Goal: Transaction & Acquisition: Register for event/course

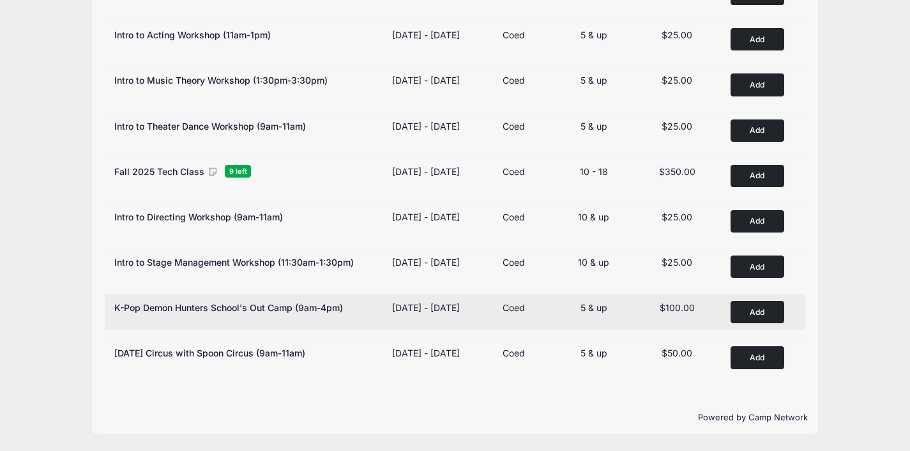
scroll to position [345, 0]
click at [773, 302] on button "Add to Cart" at bounding box center [758, 312] width 54 height 22
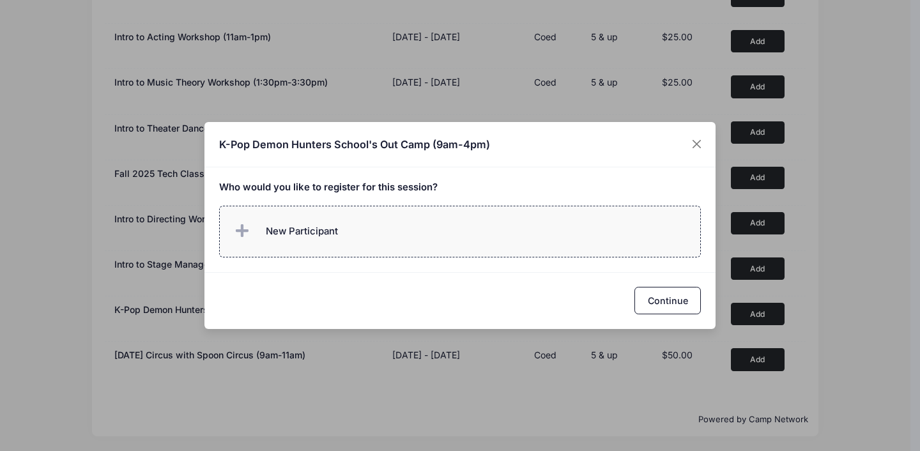
click at [386, 248] on label "New Participant" at bounding box center [460, 232] width 482 height 52
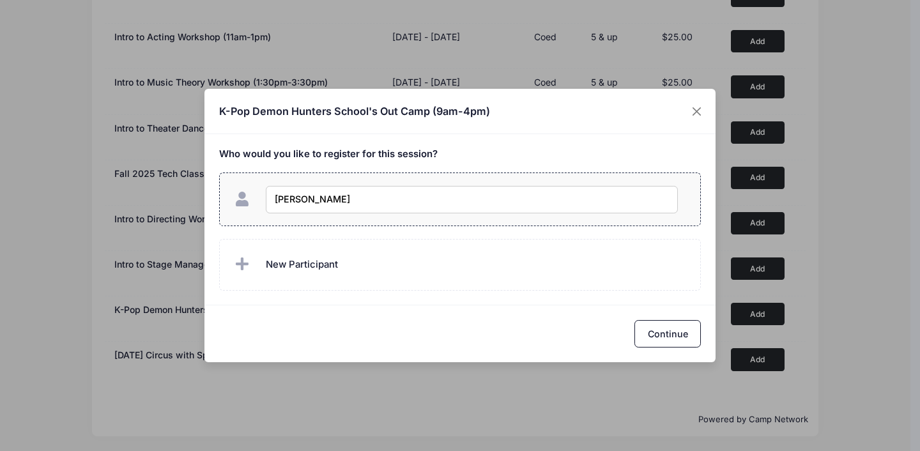
type input "[PERSON_NAME]"
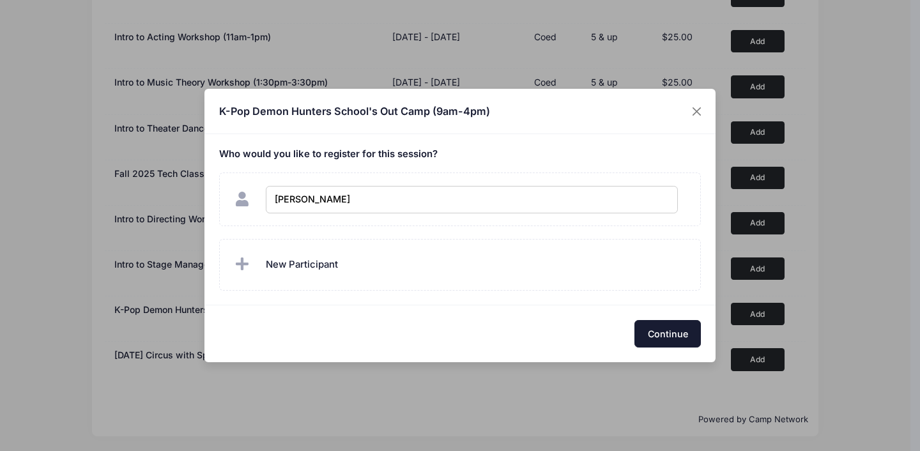
checkbox input "true"
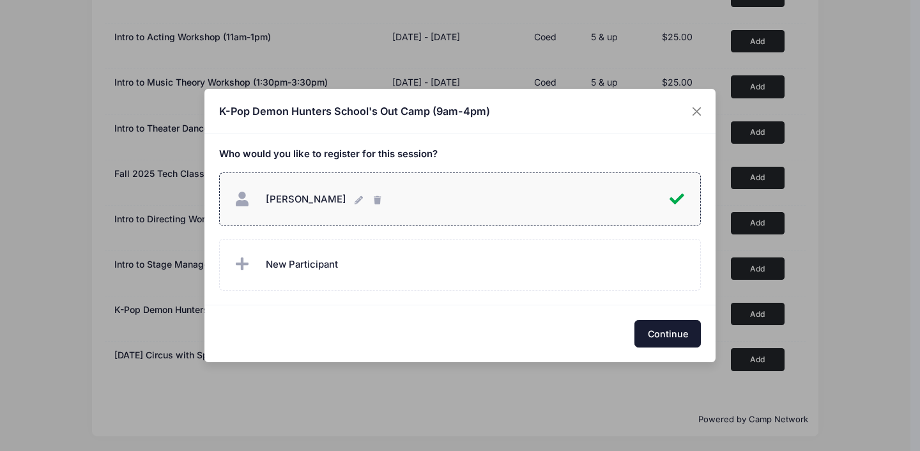
click at [662, 334] on button "Continue" at bounding box center [667, 333] width 66 height 27
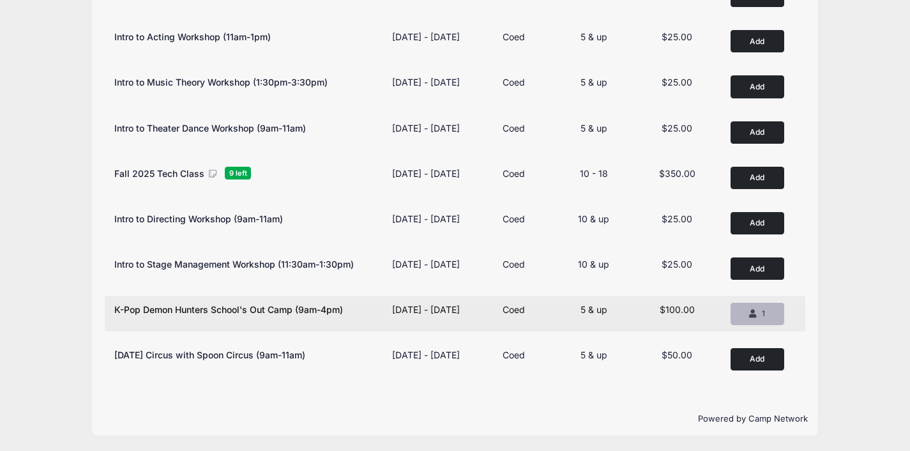
click at [755, 314] on icon "button" at bounding box center [754, 314] width 10 height 0
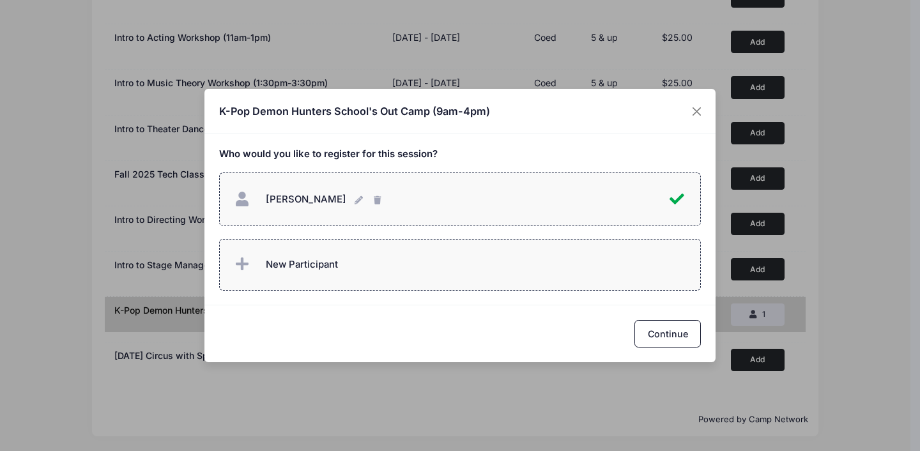
click at [328, 252] on span "New Participant" at bounding box center [285, 265] width 106 height 26
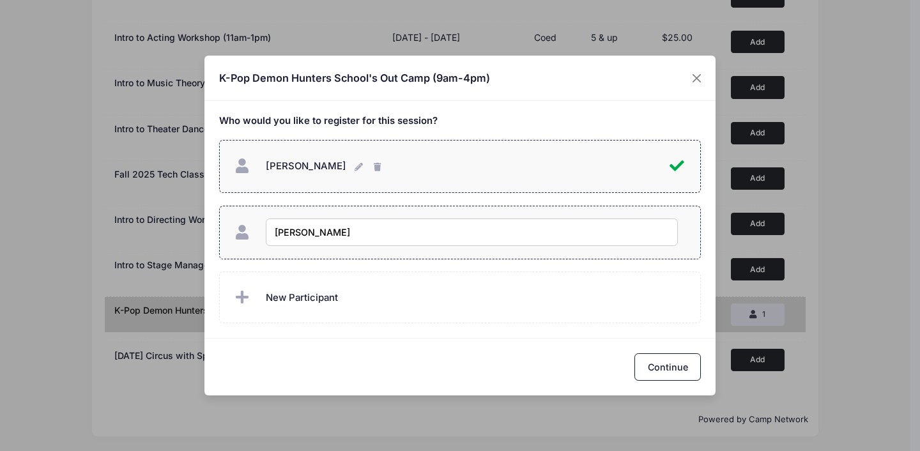
type input "[PERSON_NAME]"
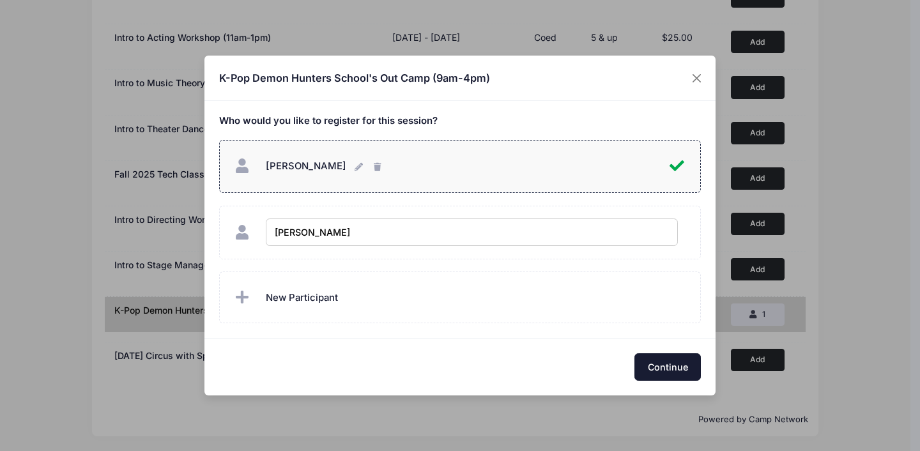
checkbox input "true"
click at [679, 367] on button "Continue" at bounding box center [667, 366] width 66 height 27
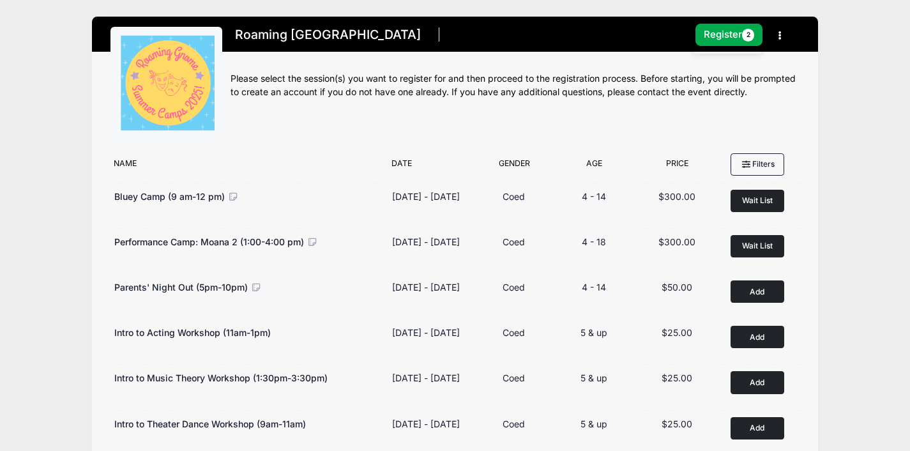
scroll to position [0, 0]
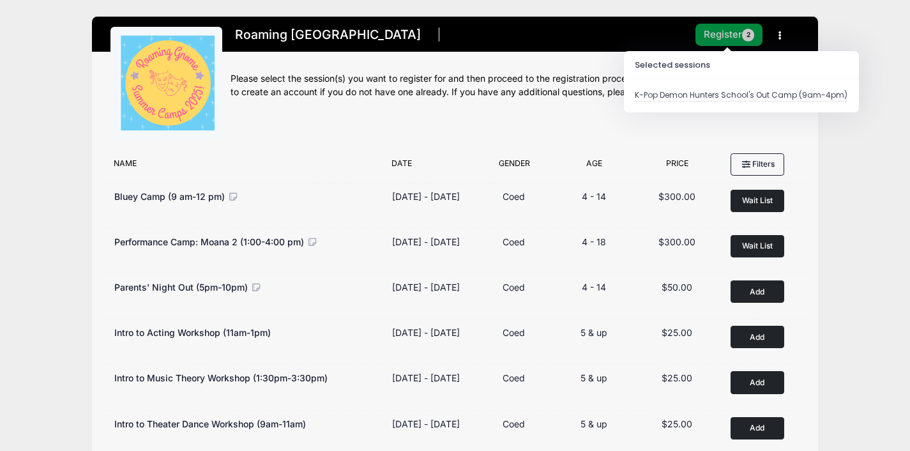
click at [727, 34] on button "Register 2" at bounding box center [729, 35] width 68 height 22
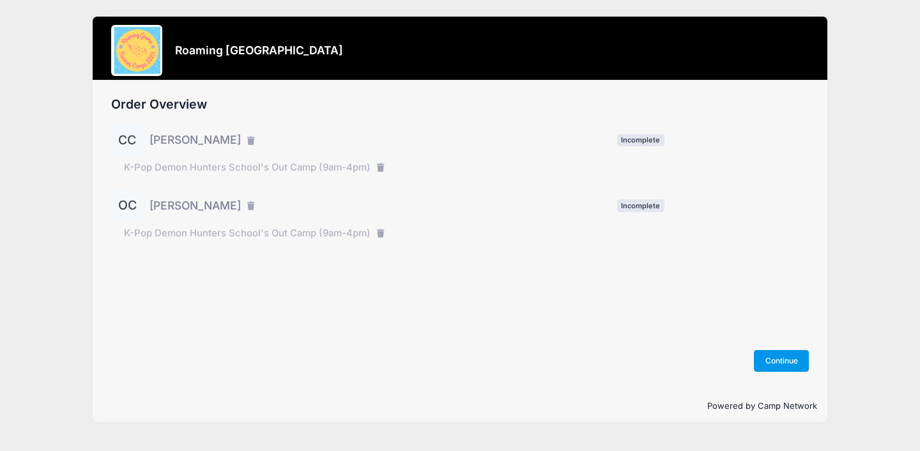
click at [777, 361] on button "Continue" at bounding box center [781, 361] width 55 height 22
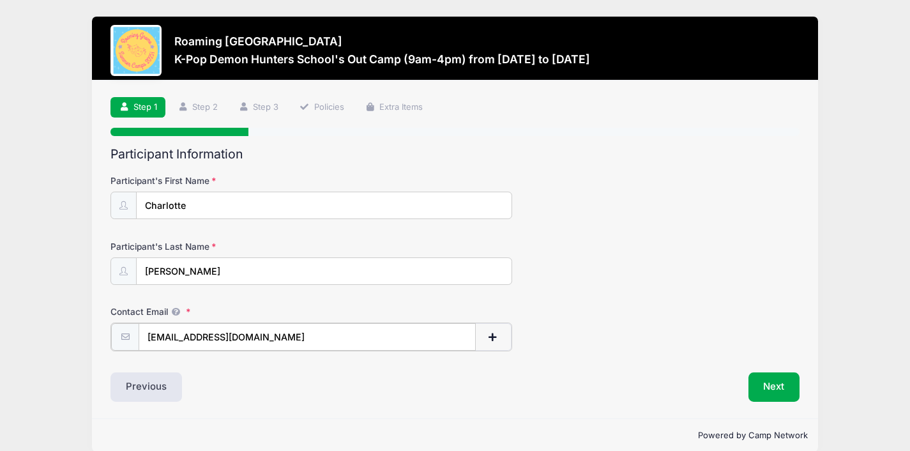
type input "jessloeff@aol.com"
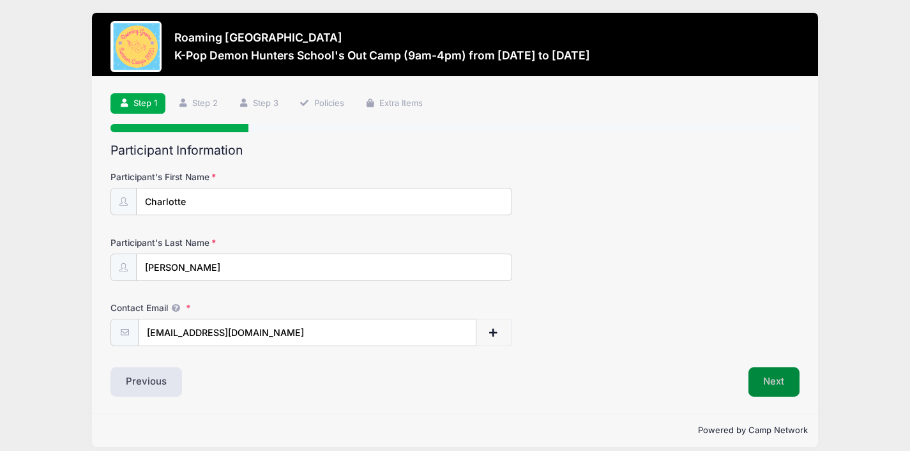
click at [764, 376] on button "Next" at bounding box center [774, 381] width 52 height 29
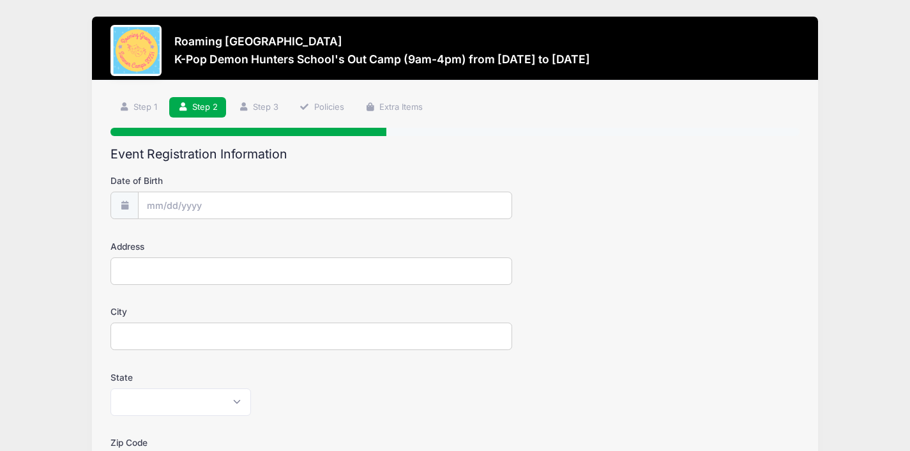
scroll to position [0, 0]
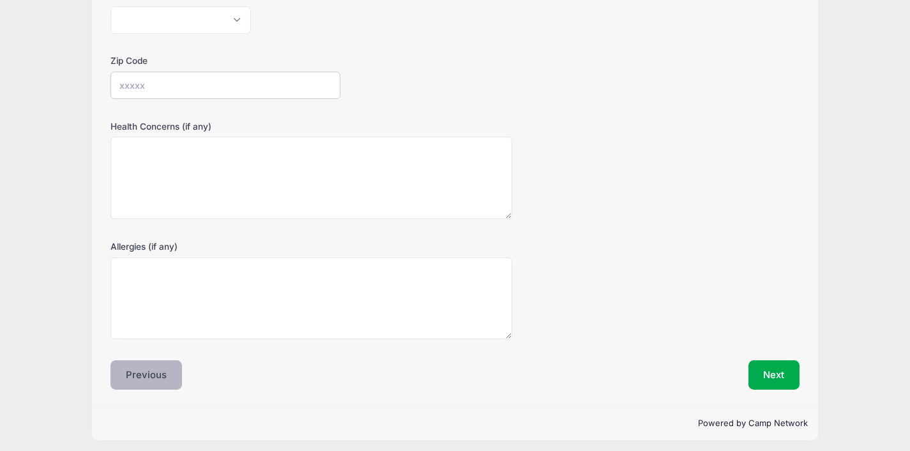
click at [153, 368] on button "Previous" at bounding box center [146, 374] width 72 height 29
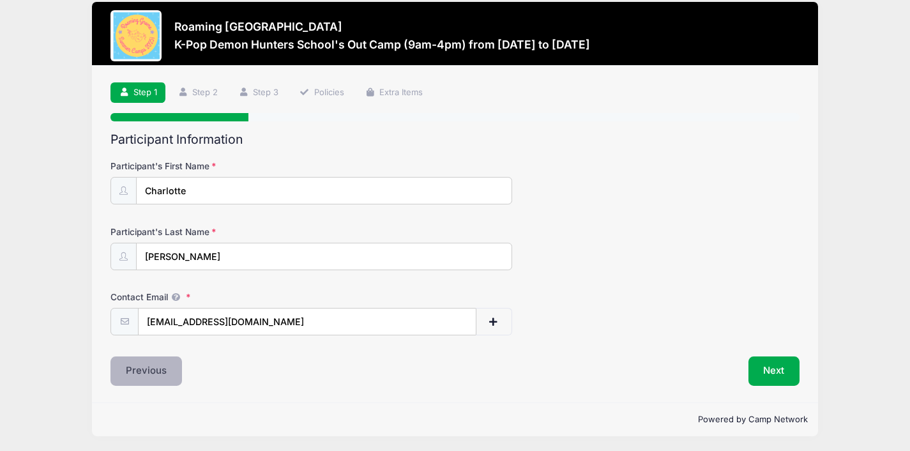
scroll to position [14, 0]
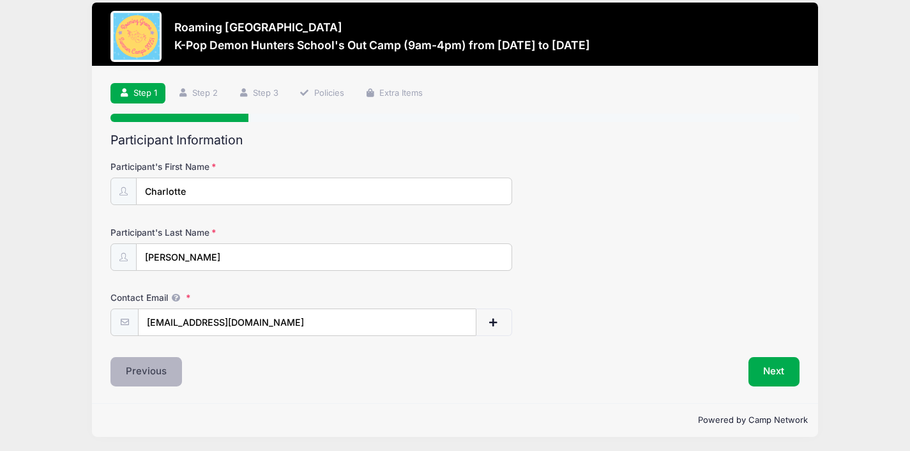
click at [146, 369] on button "Previous" at bounding box center [146, 371] width 72 height 29
